Goal: Communication & Community: Ask a question

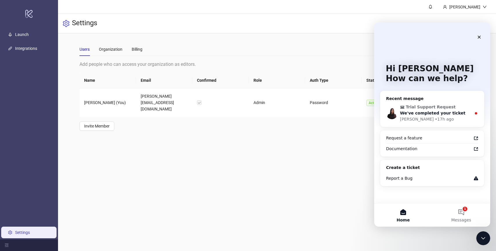
click at [450, 116] on div "[PERSON_NAME] • 17h ago" at bounding box center [435, 119] width 71 height 6
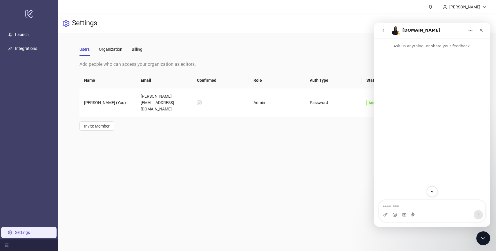
click at [431, 191] on icon "Scroll to bottom" at bounding box center [432, 192] width 3 height 2
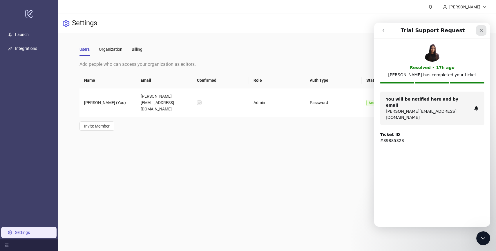
click at [480, 28] on icon "Close" at bounding box center [481, 30] width 5 height 5
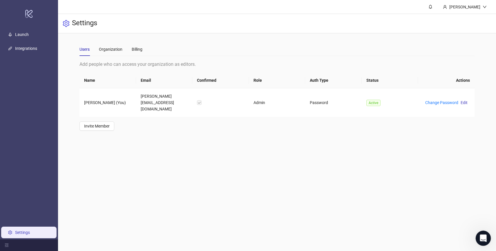
click at [482, 238] on icon "Open Intercom Messenger" at bounding box center [482, 237] width 4 height 5
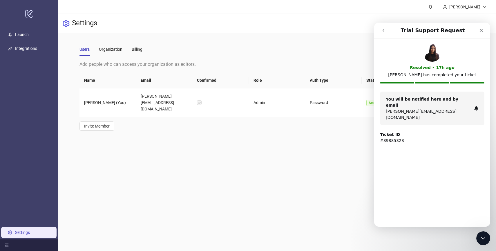
click at [385, 30] on icon "go back" at bounding box center [383, 30] width 5 height 5
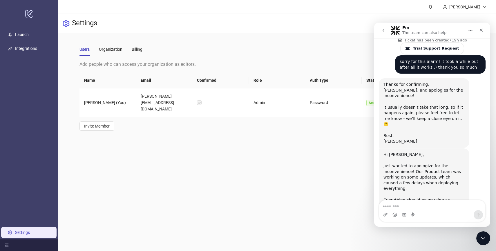
scroll to position [228, 0]
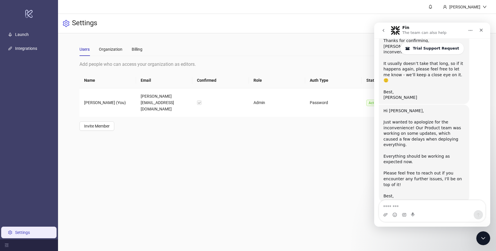
click at [384, 30] on icon "go back" at bounding box center [384, 30] width 2 height 3
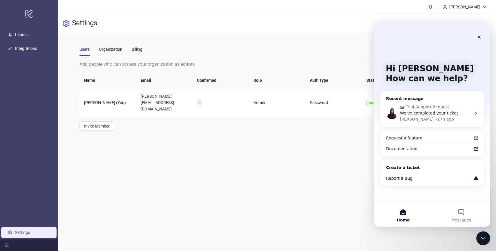
scroll to position [0, 0]
click at [430, 114] on span "We've completed your ticket" at bounding box center [429, 113] width 58 height 5
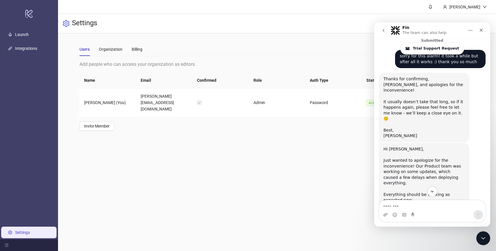
scroll to position [228, 0]
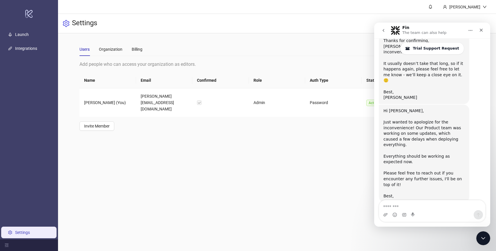
click at [414, 208] on textarea "Message…" at bounding box center [432, 205] width 106 height 10
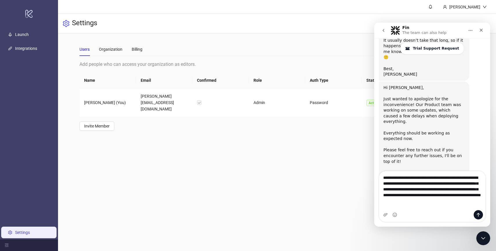
scroll to position [257, 0]
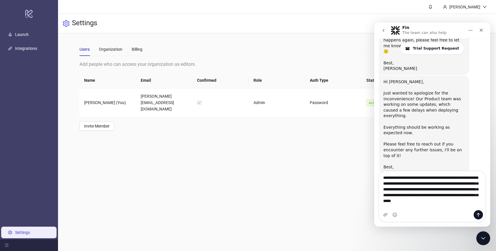
type textarea "**********"
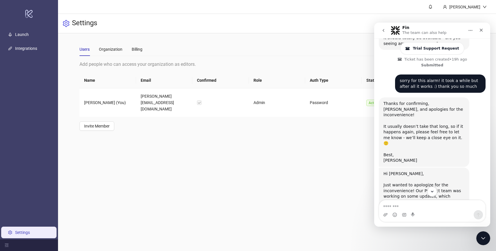
scroll to position [153, 0]
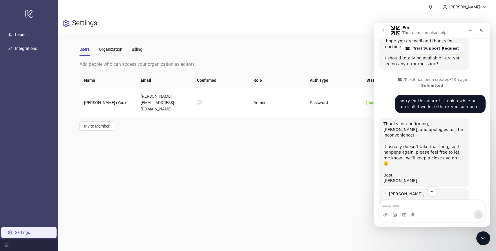
click at [384, 32] on icon "go back" at bounding box center [383, 30] width 5 height 5
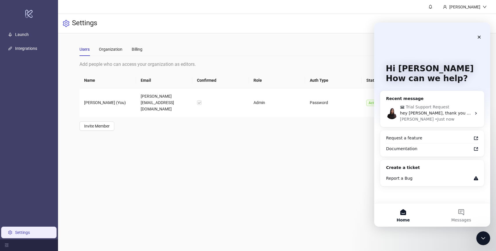
scroll to position [0, 0]
click at [466, 214] on button "Messages" at bounding box center [461, 215] width 58 height 23
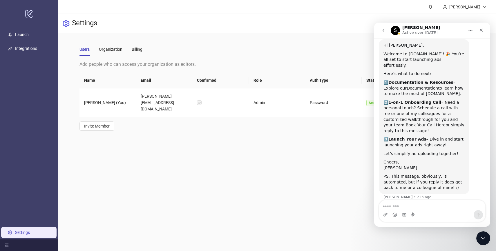
scroll to position [17, 0]
click at [406, 122] on link "Book Your Call Here" at bounding box center [426, 124] width 40 height 5
click at [385, 29] on icon "go back" at bounding box center [383, 30] width 5 height 5
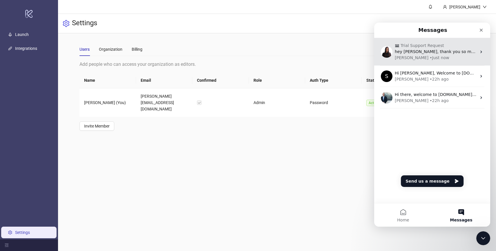
click at [430, 60] on div "• Just now" at bounding box center [439, 58] width 19 height 6
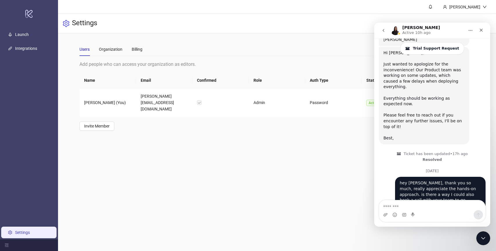
scroll to position [295, 0]
click at [481, 29] on icon "Close" at bounding box center [481, 30] width 5 height 5
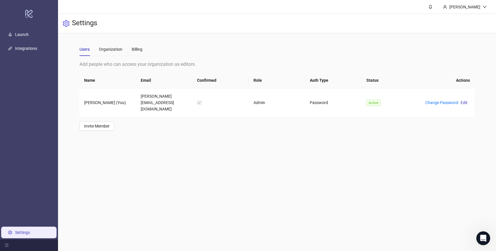
click at [250, 140] on main "[PERSON_NAME] Settings Users Organization Billing Add people who can access you…" at bounding box center [277, 125] width 438 height 251
